Goal: Find contact information: Find contact information

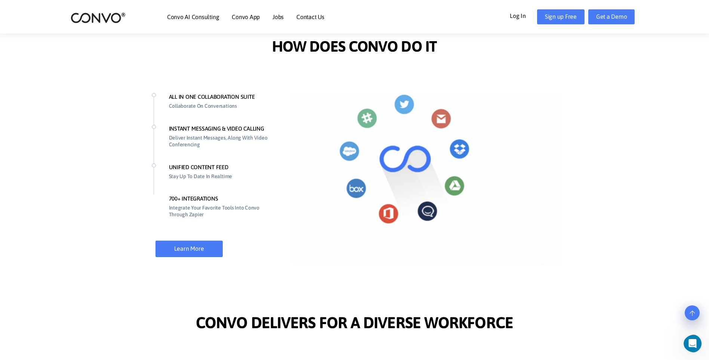
scroll to position [367, 0]
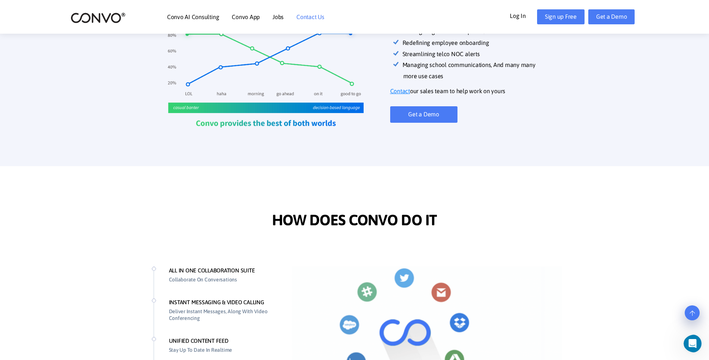
click at [313, 20] on link "Contact Us" at bounding box center [311, 17] width 28 height 6
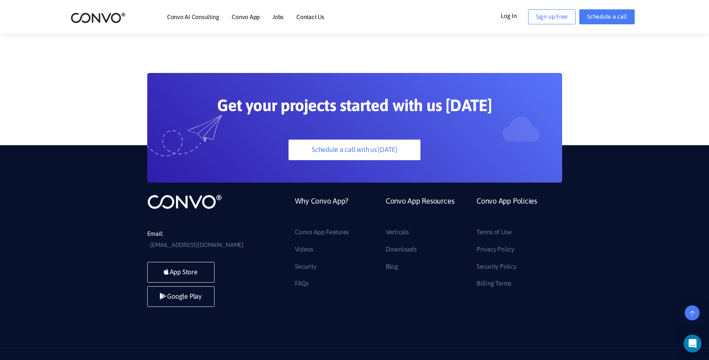
scroll to position [544, 0]
